Goal: Task Accomplishment & Management: Manage account settings

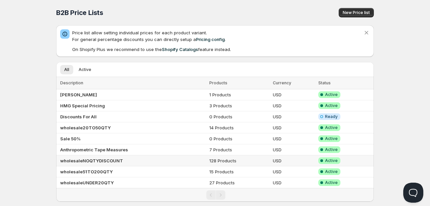
click at [121, 163] on td "wholesaleNOQTYDISCOUNT" at bounding box center [131, 161] width 151 height 11
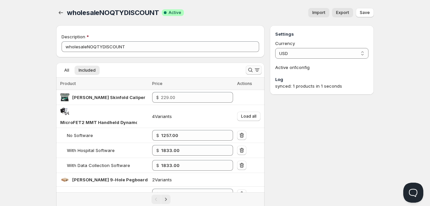
click at [251, 70] on icon "Search and filter results" at bounding box center [250, 70] width 7 height 7
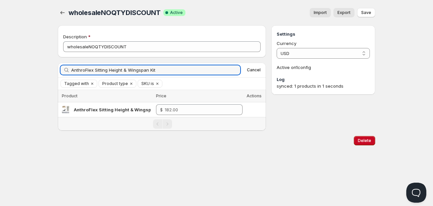
type input "AnthroFlex Sitting Height & Wingspan Kit"
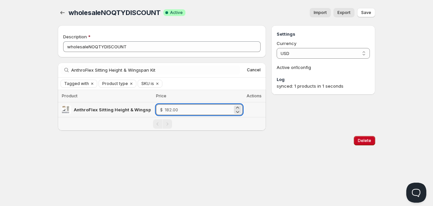
click at [178, 111] on input "number" at bounding box center [199, 110] width 68 height 11
type input "131.00"
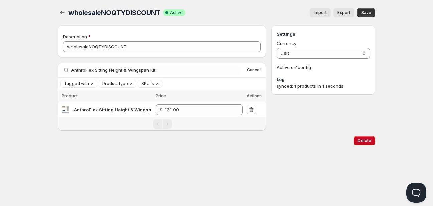
click at [368, 14] on span "Save" at bounding box center [366, 12] width 10 height 5
click at [253, 70] on span "Cancel" at bounding box center [254, 69] width 14 height 5
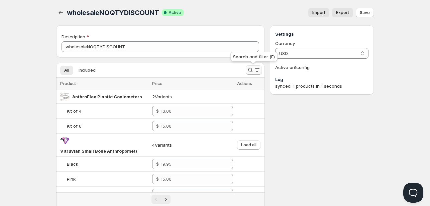
click at [252, 69] on icon "Search and filter results" at bounding box center [250, 70] width 7 height 7
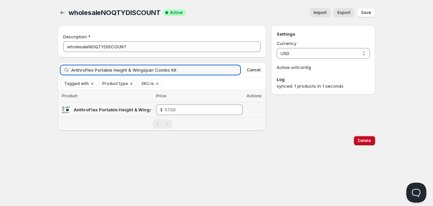
type input "AnthroFlex Portable Height & Wingspan Combo Kit"
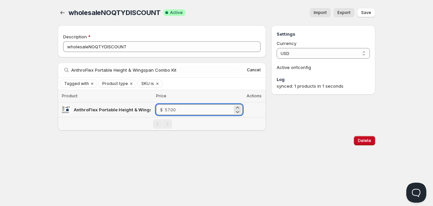
click at [175, 107] on input "number" at bounding box center [199, 110] width 68 height 11
type input "36.00"
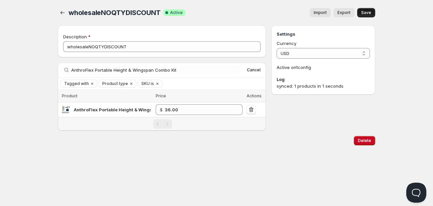
click at [371, 11] on span "Save" at bounding box center [366, 12] width 10 height 5
click at [259, 70] on span "Cancel" at bounding box center [254, 69] width 14 height 5
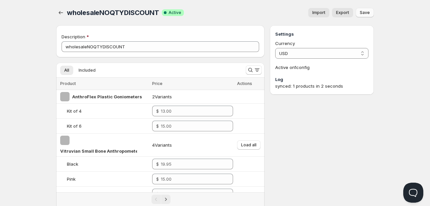
click at [135, 69] on ul "All Included More views" at bounding box center [148, 69] width 179 height 9
click at [260, 70] on button "Search and filter results" at bounding box center [254, 69] width 16 height 9
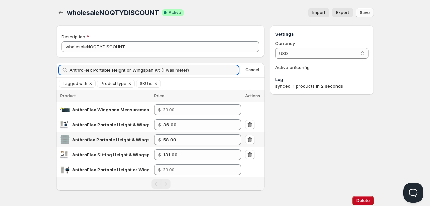
type input "AnthroFlex Portable Height or Wingspan Kit (1 wall meter)"
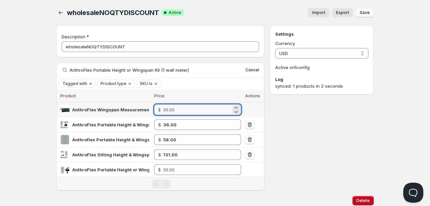
click at [195, 111] on input "number" at bounding box center [197, 110] width 68 height 11
type input "39"
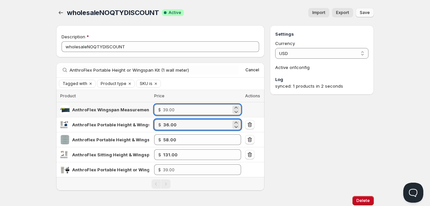
click at [202, 114] on input "number" at bounding box center [197, 110] width 68 height 11
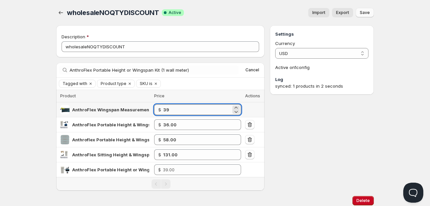
type input "39"
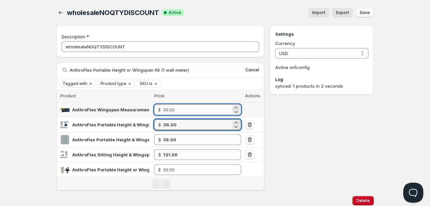
click at [184, 111] on input "number" at bounding box center [197, 110] width 68 height 11
type input "24.00"
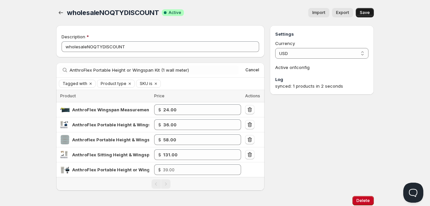
click at [361, 10] on span "Save" at bounding box center [364, 12] width 10 height 5
click at [251, 70] on span "Cancel" at bounding box center [252, 69] width 14 height 5
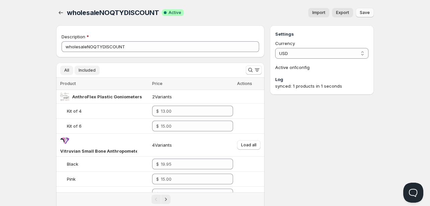
click at [84, 68] on span "Included" at bounding box center [86, 70] width 17 height 5
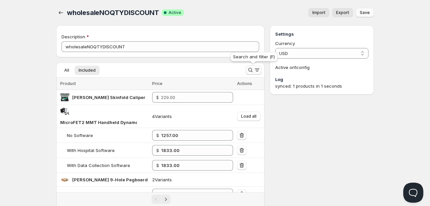
click at [251, 68] on icon "Search and filter results" at bounding box center [250, 70] width 7 height 7
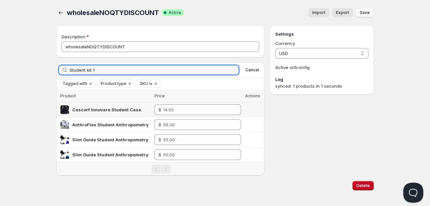
type input "Student kit 1"
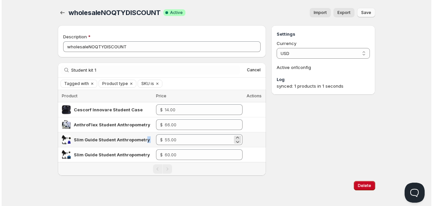
scroll to position [0, 15]
drag, startPoint x: 142, startPoint y: 137, endPoint x: 160, endPoint y: 138, distance: 18.1
click at [160, 138] on tr "Slim Guide Student Anthropometry Kit, Level 1 $" at bounding box center [160, 140] width 208 height 15
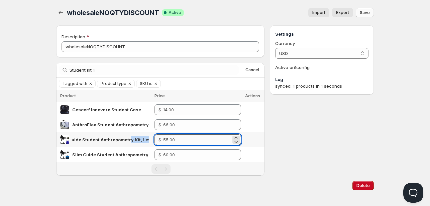
click at [175, 140] on input "number" at bounding box center [197, 140] width 68 height 11
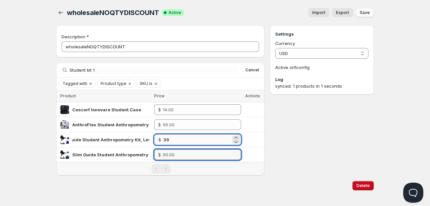
type input "39.00"
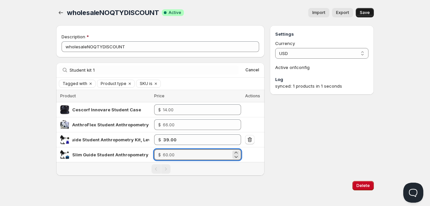
click at [371, 13] on button "Save" at bounding box center [364, 12] width 18 height 9
click at [182, 150] on input "number" at bounding box center [197, 155] width 68 height 11
type input "43.00"
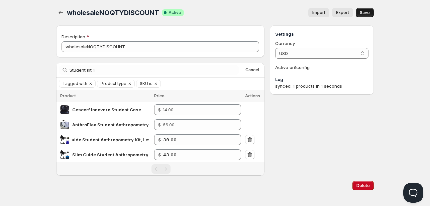
click at [362, 10] on button "Save" at bounding box center [364, 12] width 18 height 9
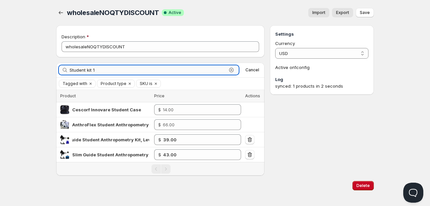
click at [195, 71] on input "Student kit 1" at bounding box center [147, 69] width 157 height 9
paste input "Avanutri Level 1 Anthropometry Kit"
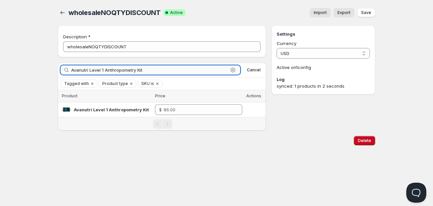
type input "Avanutri Level 1 Anthropometry Kit"
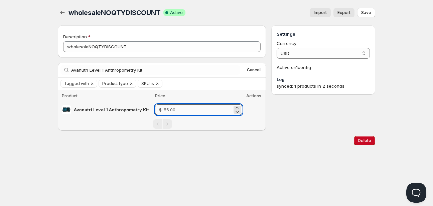
click at [197, 107] on input "number" at bounding box center [198, 110] width 69 height 11
type input "64.00"
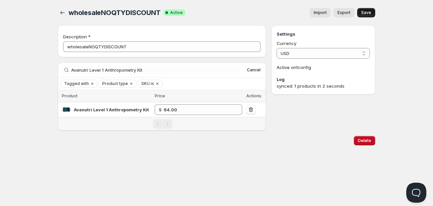
click at [371, 12] on button "Save" at bounding box center [366, 12] width 18 height 9
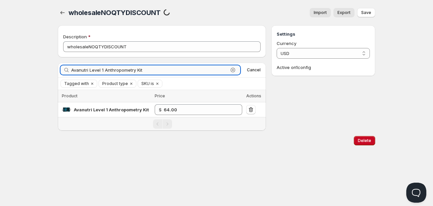
click at [195, 69] on input "Avanutri Level 1 Anthropometry Kit" at bounding box center [149, 69] width 157 height 9
paste input "Cescorf"
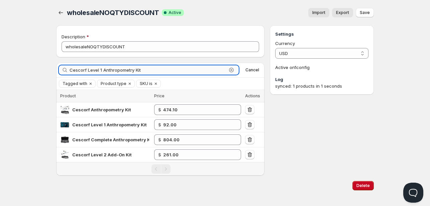
click at [219, 71] on input "Cescorf Level 1 Anthropometry Kit" at bounding box center [147, 69] width 157 height 9
paste input "Assessment Accessory Pack"
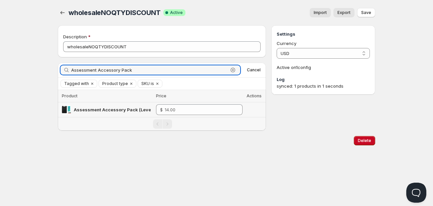
type input "Assessment Accessory Pack"
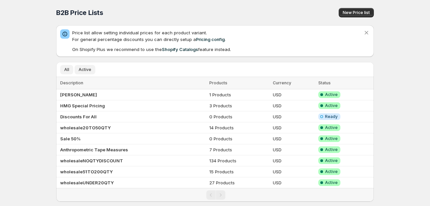
click at [90, 69] on span "Active" at bounding box center [84, 69] width 13 height 5
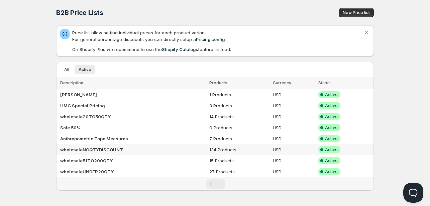
click at [106, 148] on b "wholesaleNOQTYDISCOUNT" at bounding box center [91, 149] width 63 height 5
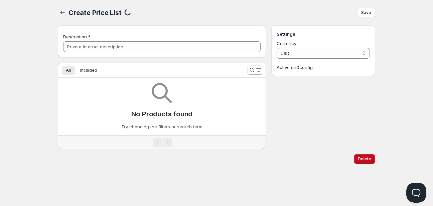
type input "wholesaleNOQTYDISCOUNT"
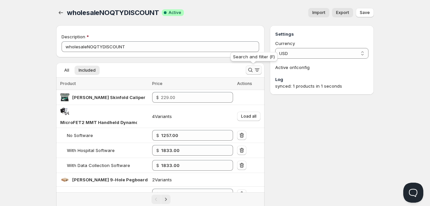
click at [250, 67] on icon "Search and filter results" at bounding box center [250, 70] width 7 height 7
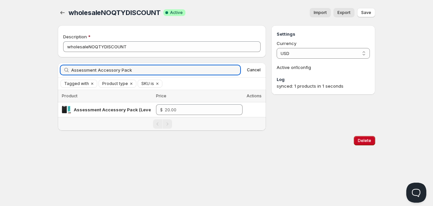
type input "Assessment Accessory Pack"
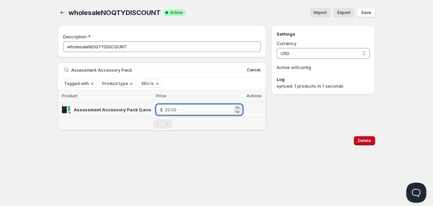
click at [183, 108] on input "number" at bounding box center [199, 110] width 68 height 11
type input "13.00"
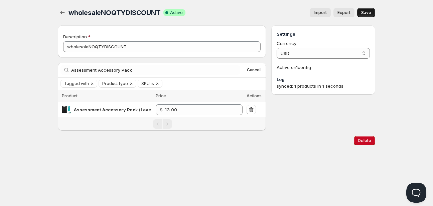
click at [365, 17] on button "Save" at bounding box center [366, 12] width 18 height 9
click at [60, 15] on icon "button" at bounding box center [62, 12] width 7 height 7
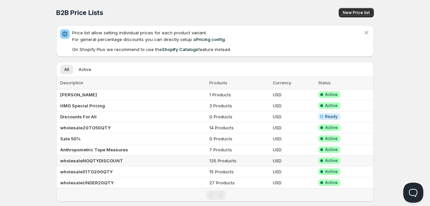
click at [114, 163] on td "wholesaleNOQTYDISCOUNT" at bounding box center [131, 161] width 151 height 11
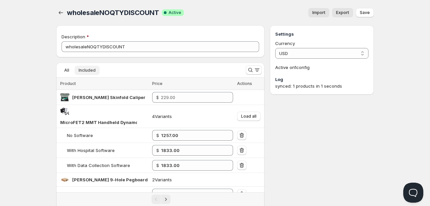
click at [88, 70] on span "Included" at bounding box center [86, 70] width 17 height 5
click at [69, 72] on span "All" at bounding box center [66, 70] width 5 height 5
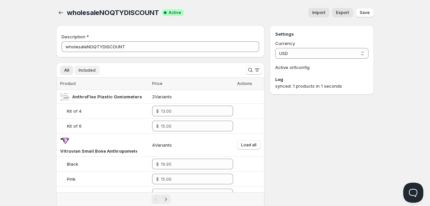
click at [89, 70] on span "Included" at bounding box center [86, 70] width 17 height 5
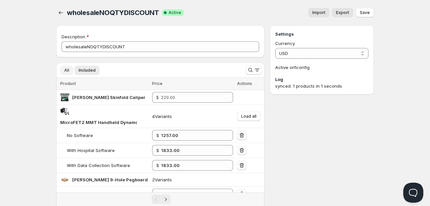
click at [69, 70] on span "All" at bounding box center [66, 70] width 5 height 5
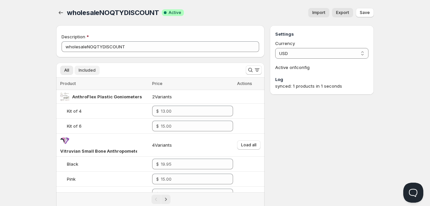
click at [92, 72] on span "Included" at bounding box center [86, 70] width 17 height 5
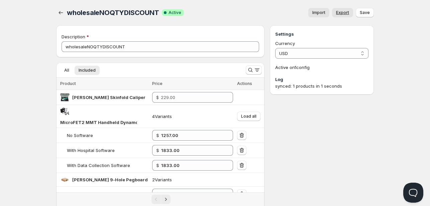
click at [341, 12] on span "Export" at bounding box center [342, 12] width 13 height 5
click at [58, 10] on icon "button" at bounding box center [60, 12] width 7 height 7
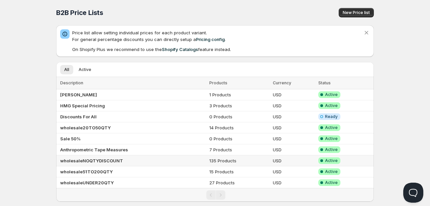
click at [102, 162] on b "wholesaleNOQTYDISCOUNT" at bounding box center [91, 160] width 63 height 5
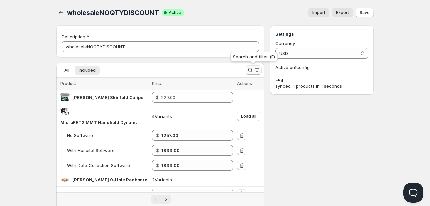
click at [251, 70] on icon "Search and filter results" at bounding box center [250, 70] width 7 height 7
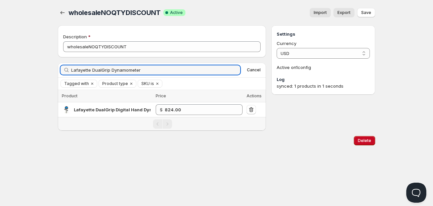
type input "Lafayette DualGrip Dynamometer"
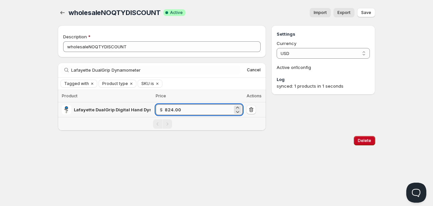
click at [191, 105] on input "824.00" at bounding box center [199, 110] width 68 height 11
click at [191, 104] on td "$ 824.00" at bounding box center [199, 110] width 91 height 15
drag, startPoint x: 152, startPoint y: 112, endPoint x: 135, endPoint y: 116, distance: 17.6
click at [134, 115] on tr "Lafayette DualGrip Digital Hand Dynamometer $ 824.00" at bounding box center [162, 110] width 208 height 15
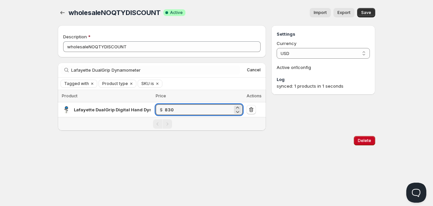
type input "830.00"
click at [368, 13] on span "Save" at bounding box center [366, 12] width 10 height 5
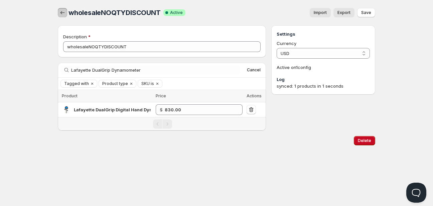
click at [62, 13] on icon "button" at bounding box center [62, 12] width 4 height 3
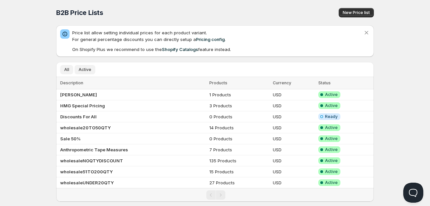
click at [83, 67] on button "Active" at bounding box center [84, 69] width 21 height 9
